Goal: Information Seeking & Learning: Learn about a topic

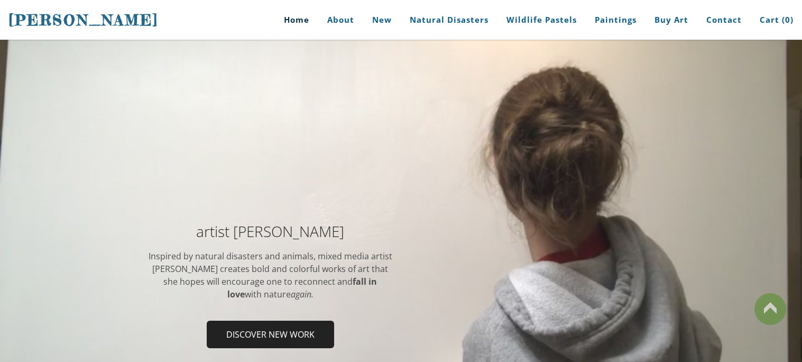
scroll to position [1, 0]
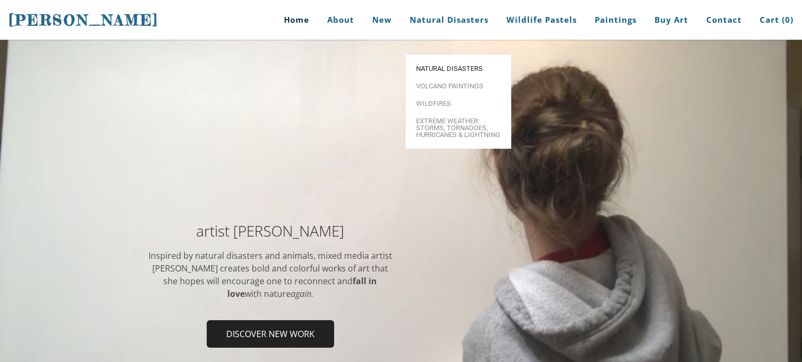
click at [459, 65] on span "Natural Disasters" at bounding box center [458, 68] width 85 height 7
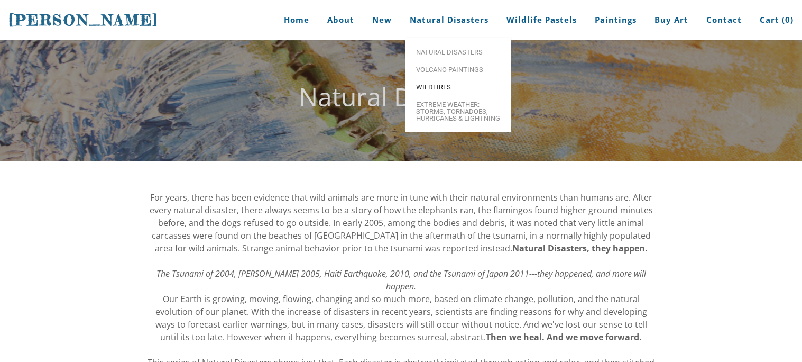
click at [435, 90] on span "Wildfires" at bounding box center [458, 87] width 85 height 7
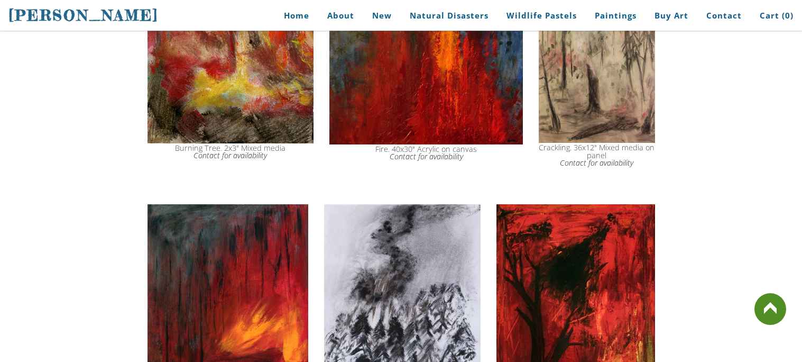
scroll to position [815, 0]
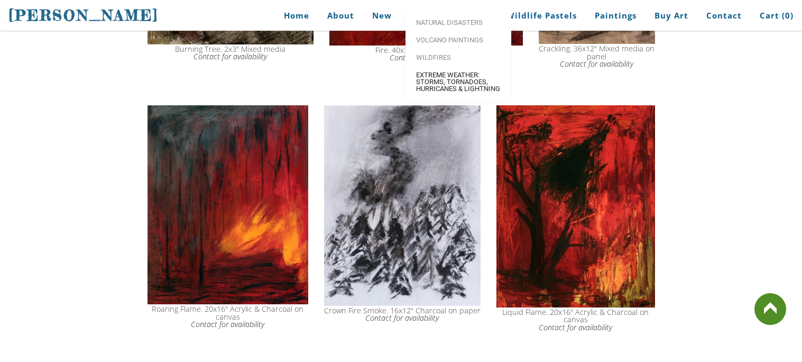
click at [450, 91] on span "Extreme Weather: Storms, Tornadoes, Hurricanes & Lightning" at bounding box center [458, 81] width 85 height 21
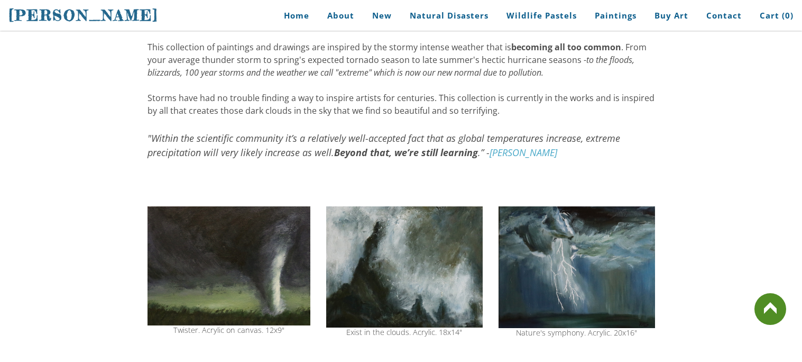
scroll to position [191, 0]
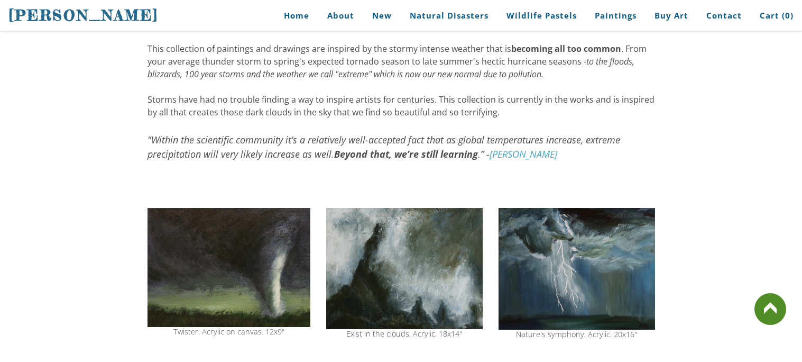
click at [436, 257] on img at bounding box center [404, 268] width 157 height 121
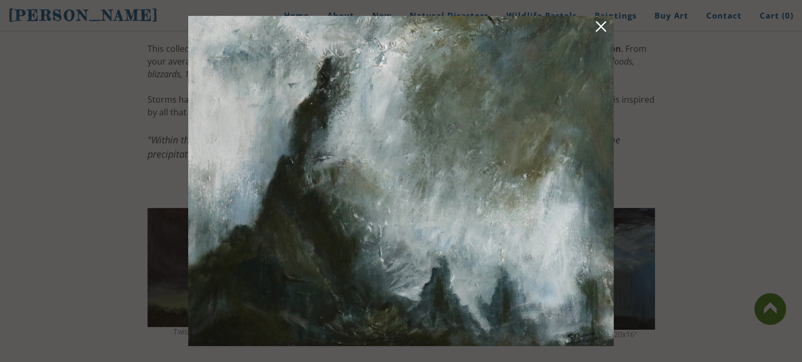
click at [607, 24] on link at bounding box center [601, 28] width 15 height 16
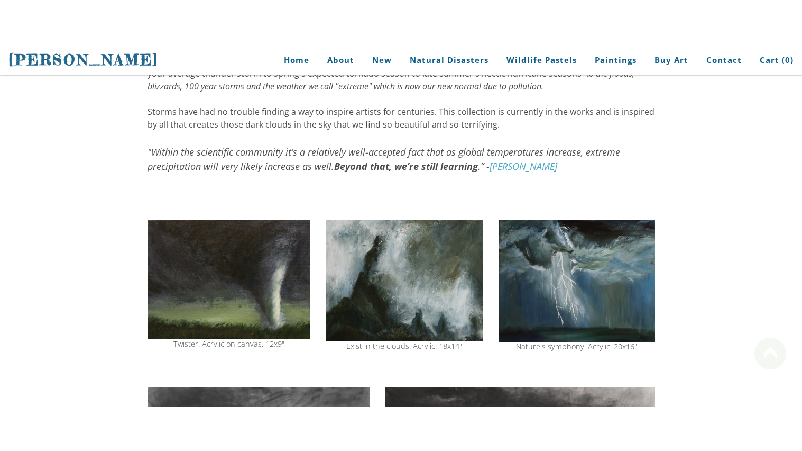
scroll to position [213, 0]
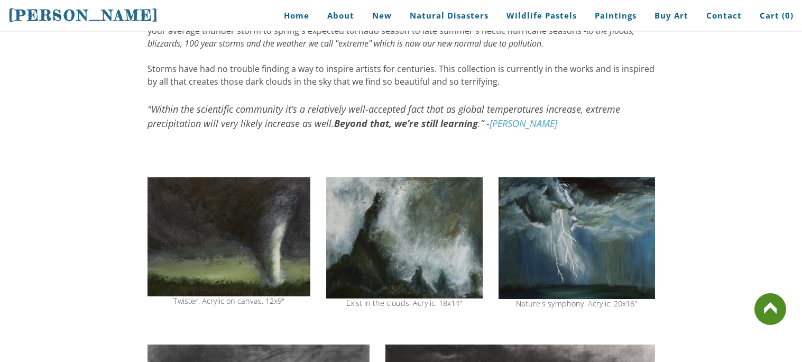
click at [588, 235] on img at bounding box center [577, 238] width 157 height 122
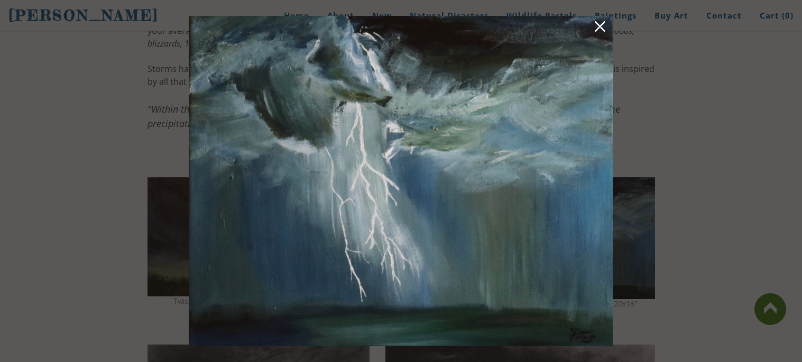
click at [601, 25] on link at bounding box center [600, 28] width 15 height 16
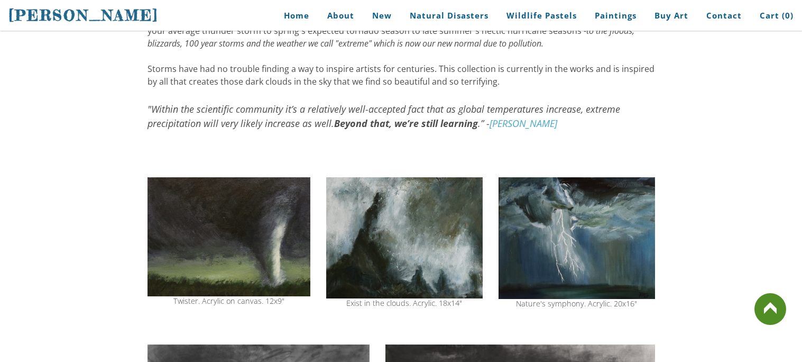
click at [222, 268] on img at bounding box center [229, 236] width 163 height 119
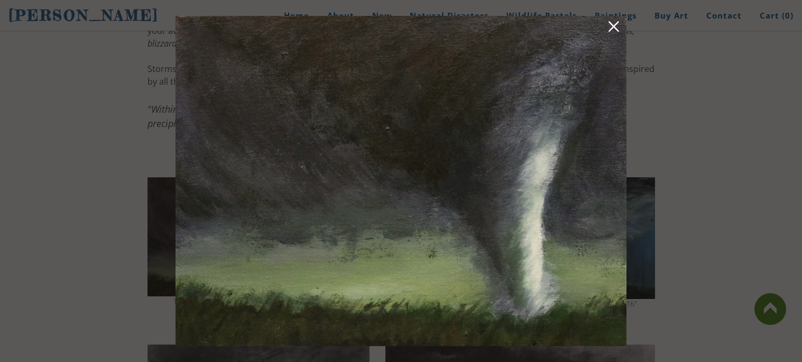
click at [704, 77] on div at bounding box center [401, 181] width 802 height 362
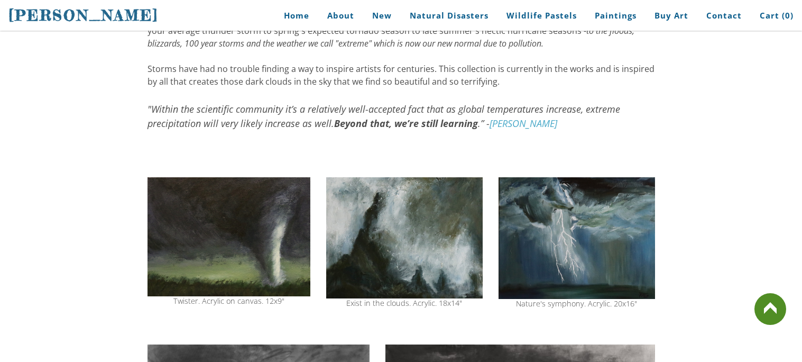
click at [565, 228] on img at bounding box center [577, 238] width 157 height 122
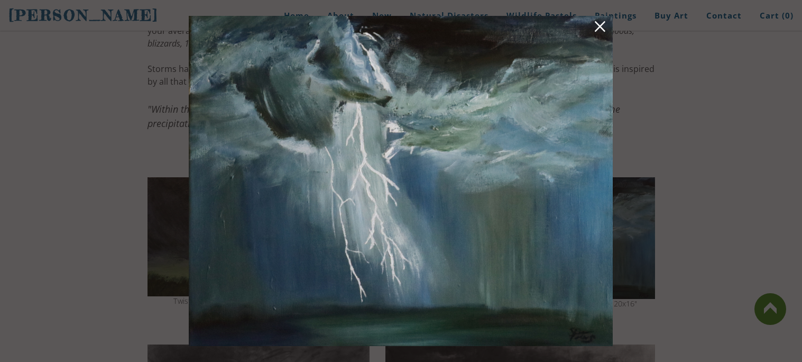
click at [728, 69] on div at bounding box center [401, 181] width 802 height 362
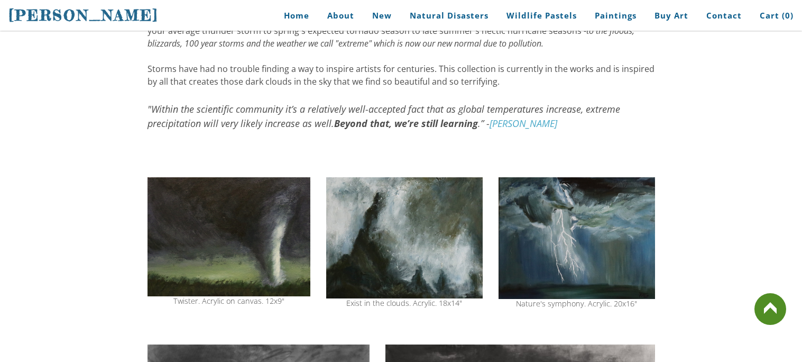
click at [260, 200] on img at bounding box center [229, 236] width 163 height 119
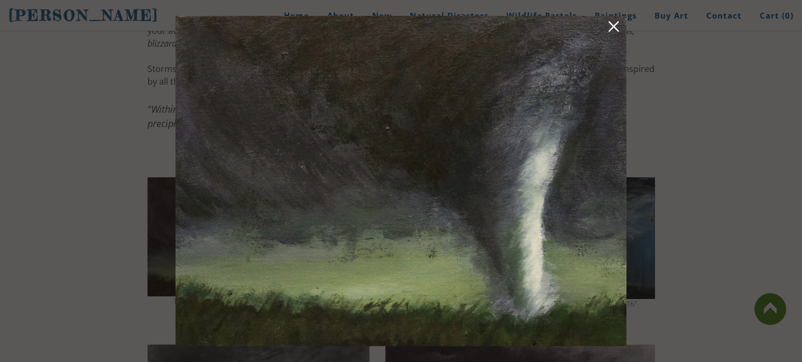
click at [801, 188] on div at bounding box center [401, 181] width 802 height 362
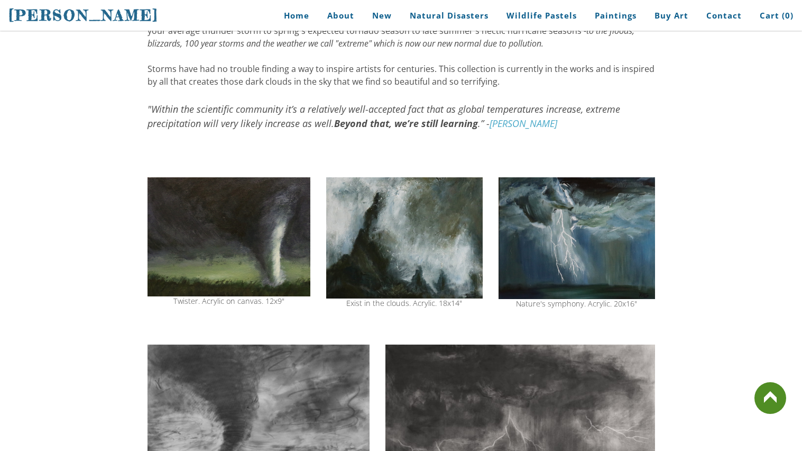
click at [265, 251] on img at bounding box center [229, 236] width 163 height 119
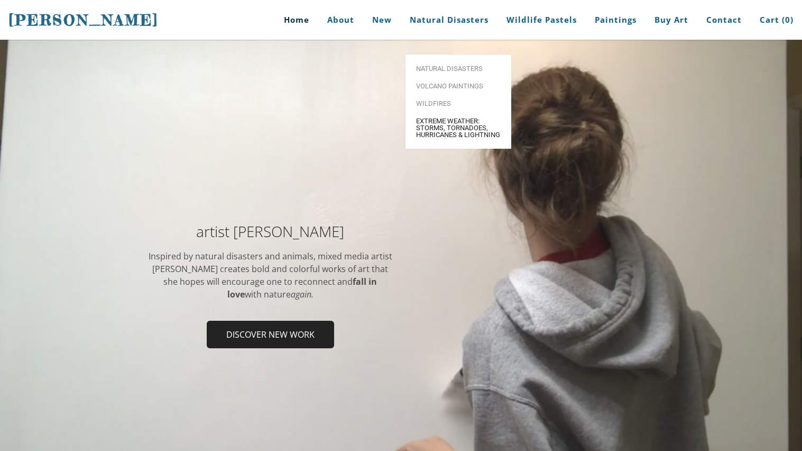
click at [469, 117] on span "Extreme Weather: Storms, Tornadoes, Hurricanes & Lightning" at bounding box center [458, 127] width 85 height 21
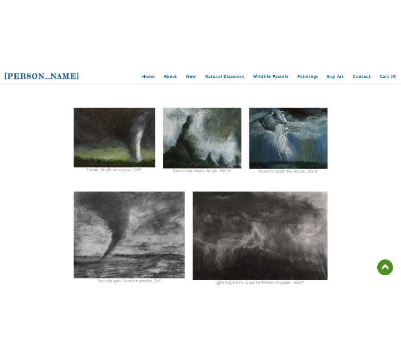
scroll to position [319, 0]
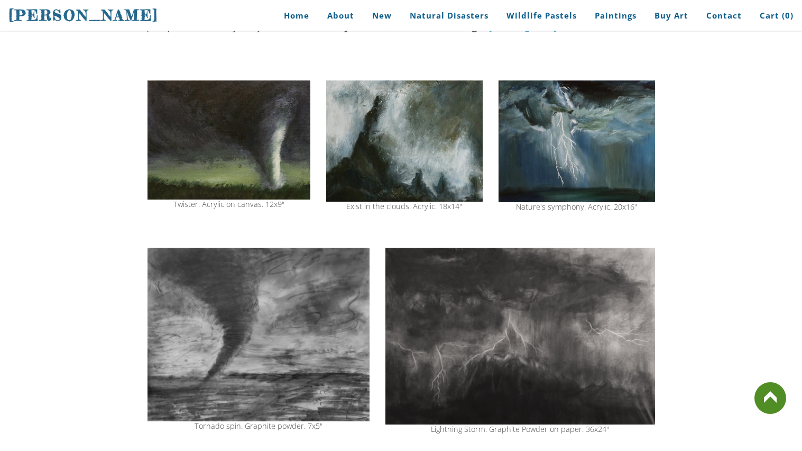
click at [528, 158] on img at bounding box center [577, 141] width 157 height 122
